Goal: Ask a question

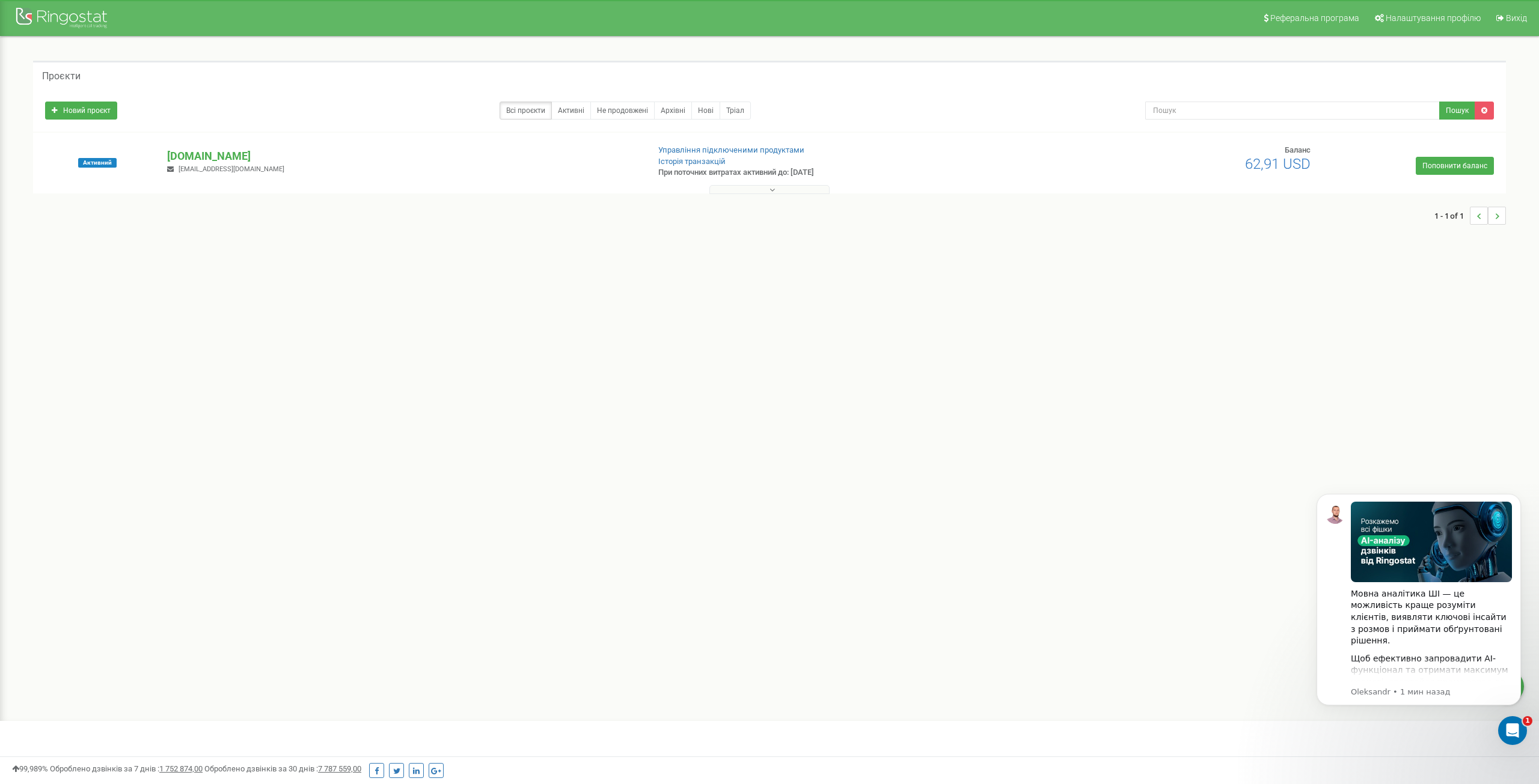
click at [136, 263] on div "Реферальна програма Налаштування профілю Вихід Проєкти Новий проєкт Всі проєкти…" at bounding box center [770, 360] width 1539 height 721
drag, startPoint x: 1517, startPoint y: 729, endPoint x: 2541, endPoint y: 1137, distance: 1102.3
click at [1517, 728] on icon "Открыть службу сообщений Intercom" at bounding box center [1511, 730] width 20 height 20
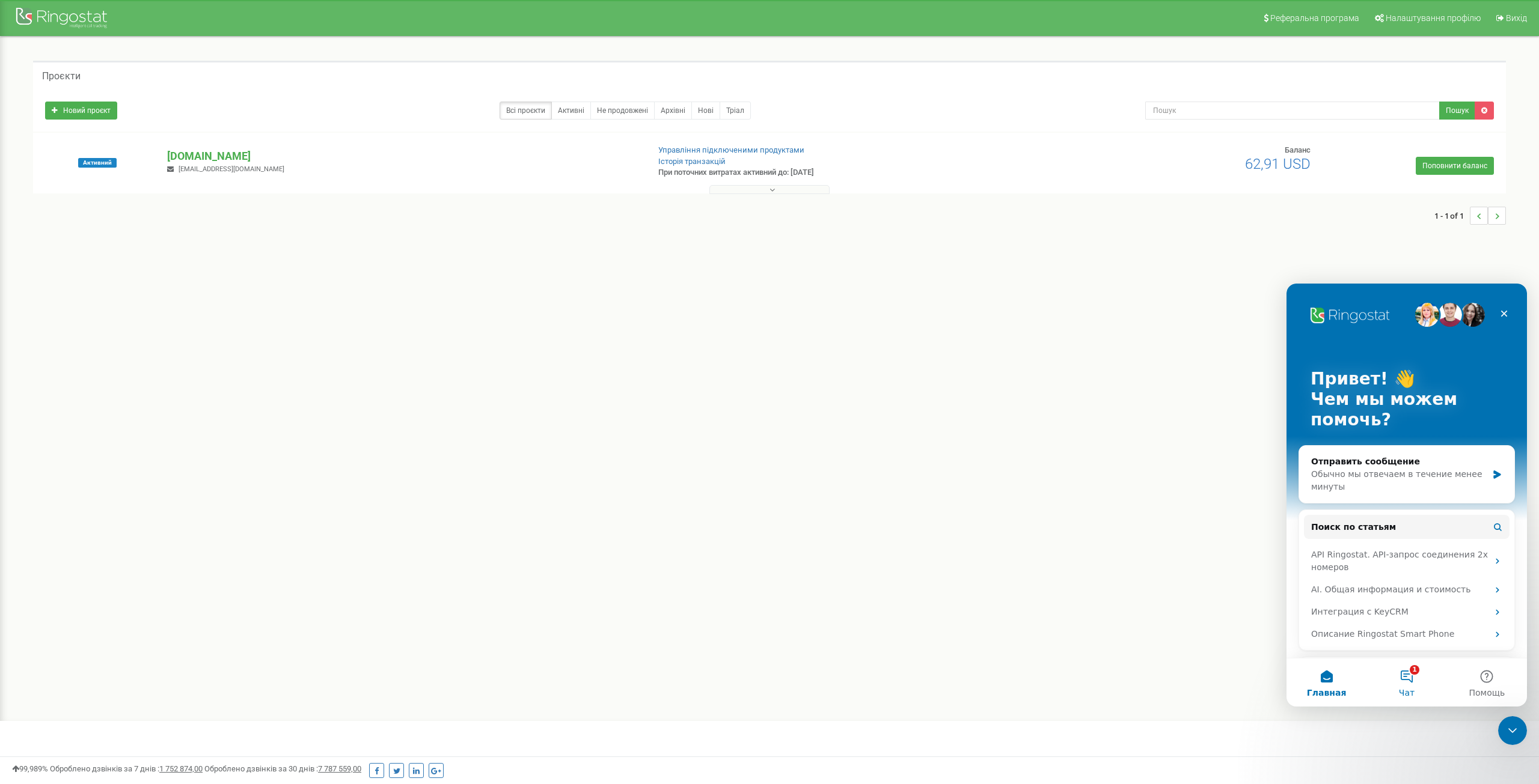
click at [1414, 675] on button "1 Чат" at bounding box center [1406, 683] width 80 height 48
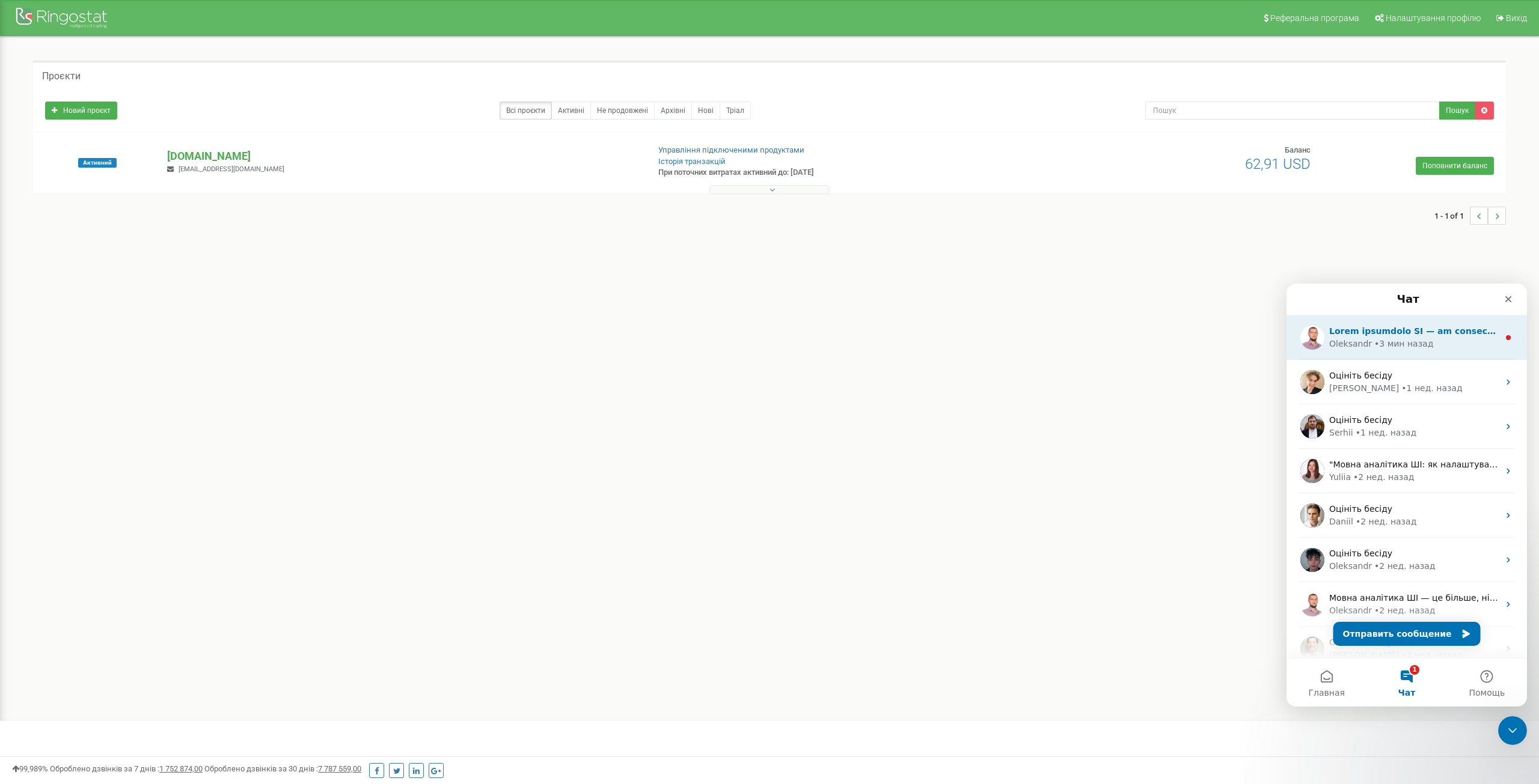
click at [1410, 348] on div "• 3 мин назад" at bounding box center [1404, 344] width 59 height 12
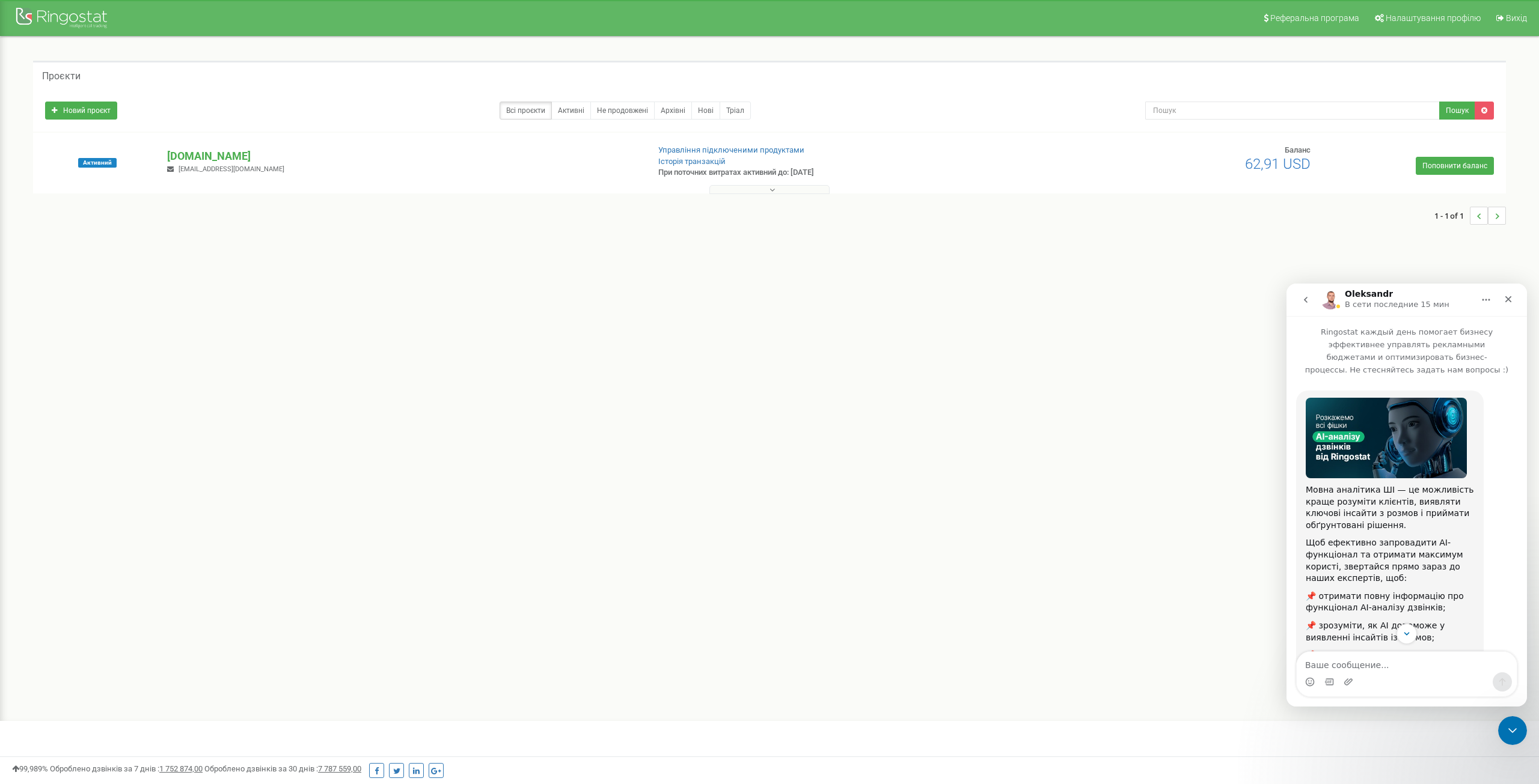
scroll to position [118, 0]
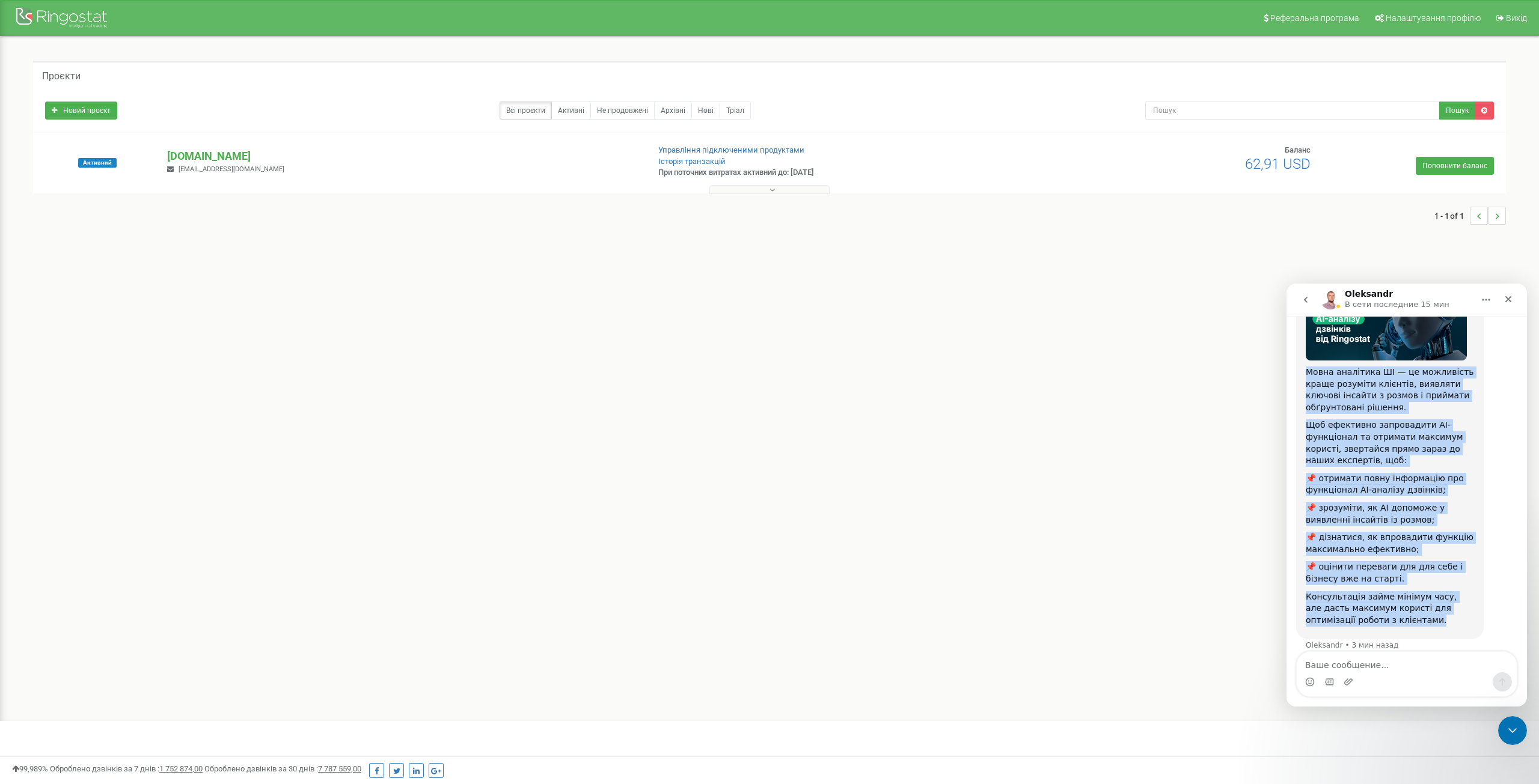
drag, startPoint x: 1366, startPoint y: 609, endPoint x: 1303, endPoint y: 353, distance: 263.6
click at [1303, 356] on div "Мовна аналітика ШІ — це можливість краще розуміти клієнтів, виявляти ключові ін…" at bounding box center [1390, 456] width 187 height 367
click at [1303, 301] on icon "go back" at bounding box center [1306, 300] width 10 height 10
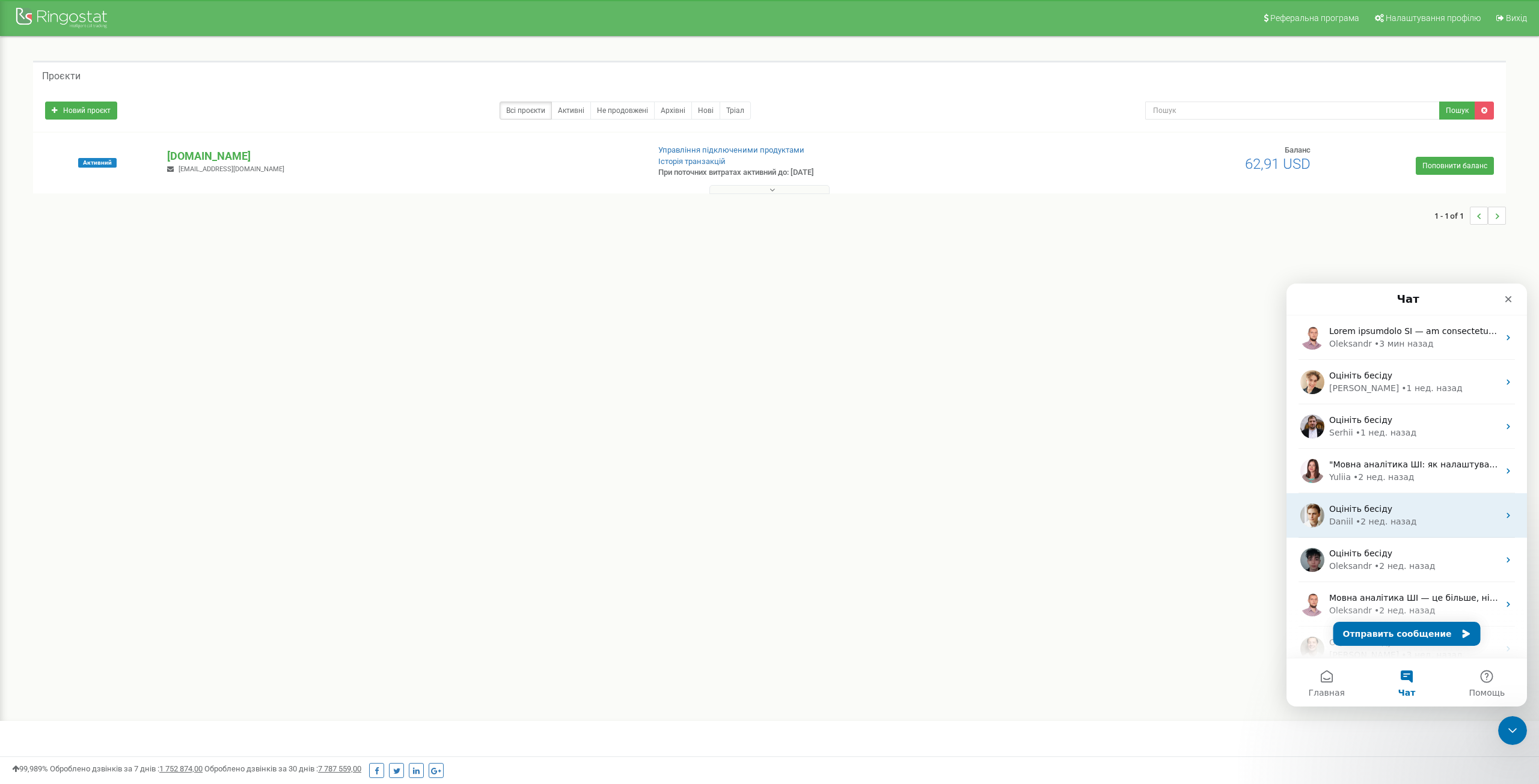
scroll to position [0, 0]
click at [1334, 684] on button "Главная" at bounding box center [1326, 683] width 80 height 48
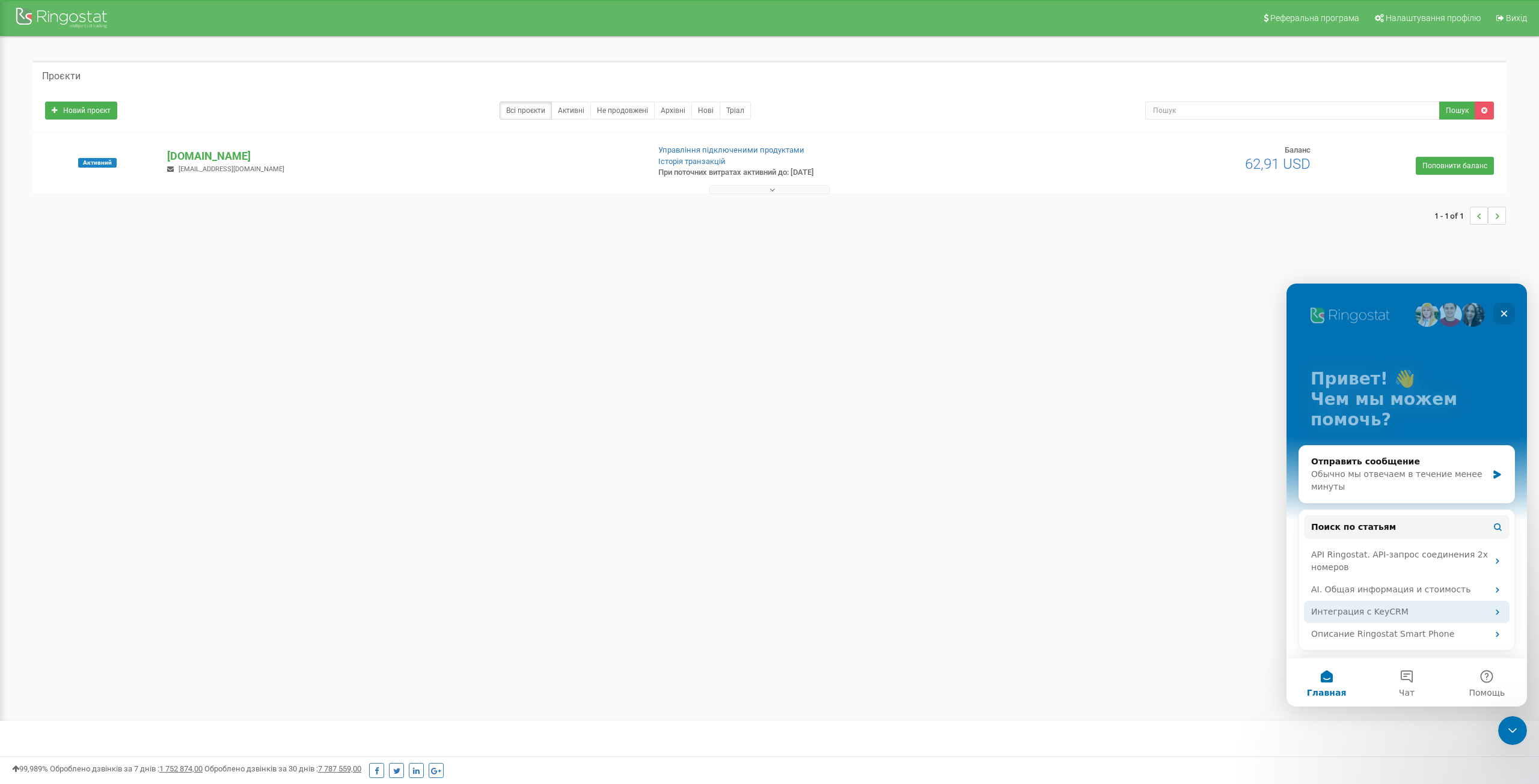
scroll to position [125, 0]
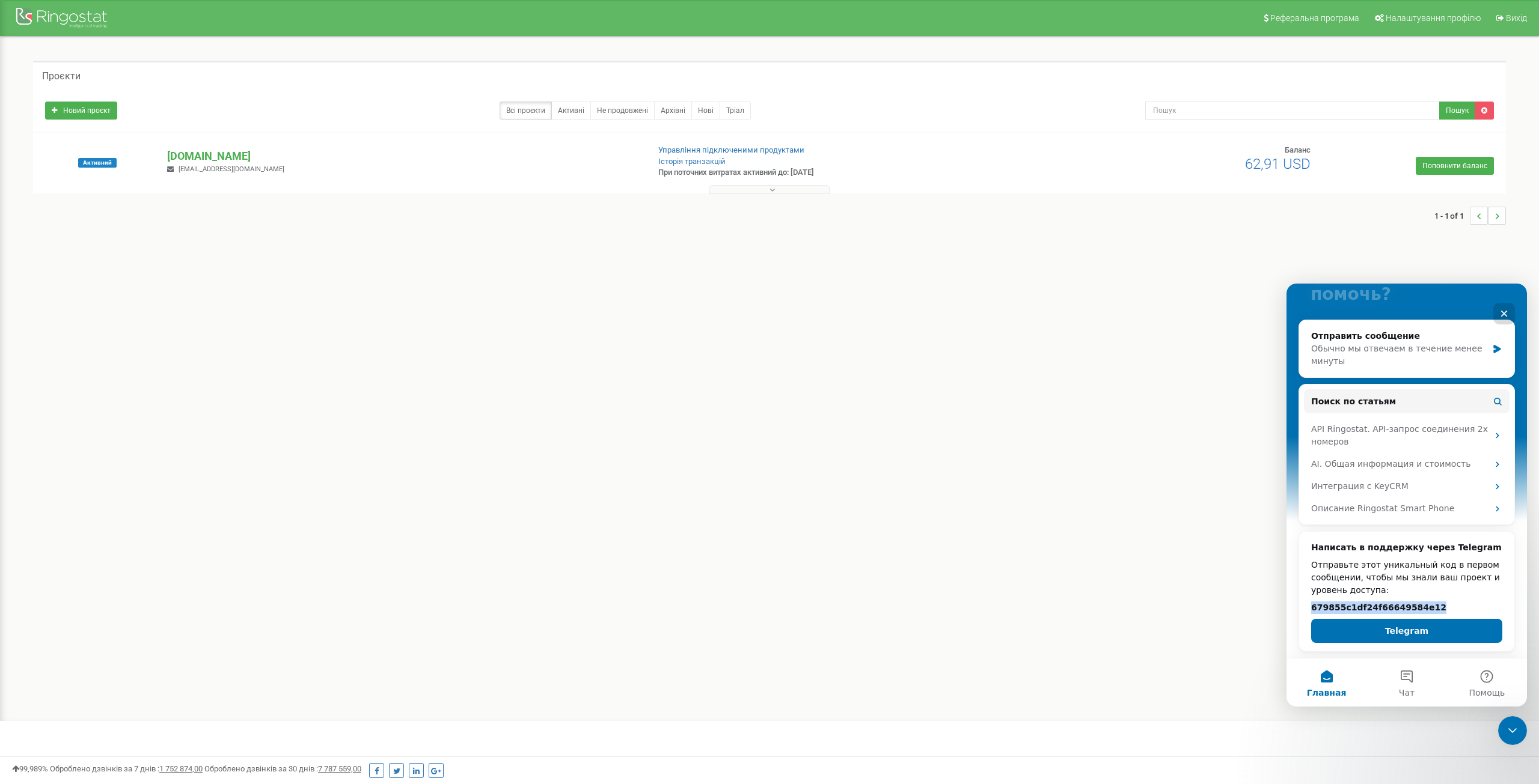
drag, startPoint x: 1421, startPoint y: 603, endPoint x: 1307, endPoint y: 610, distance: 114.2
click at [1307, 610] on div "Написать в поддержку через Telegram Отправьте этот уникальный код в первом сооб…" at bounding box center [1406, 592] width 215 height 121
